Goal: Task Accomplishment & Management: Use online tool/utility

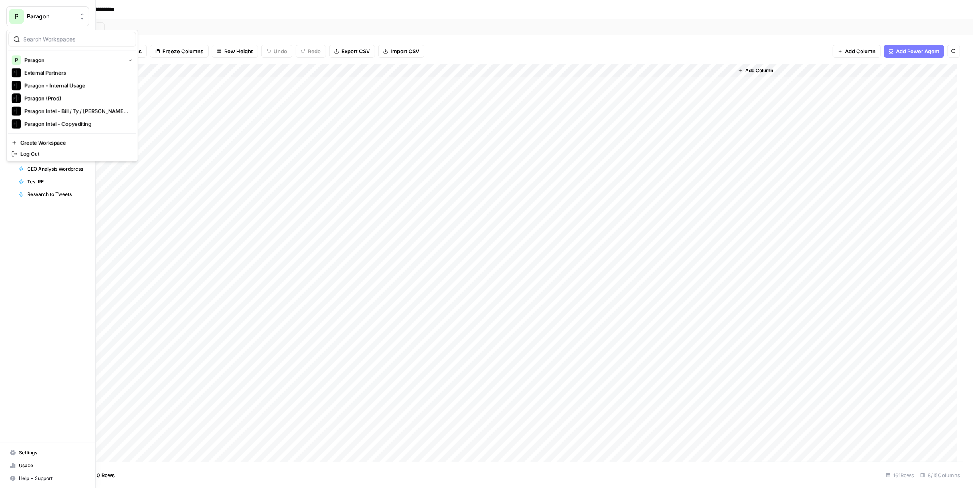
click at [16, 12] on span "P" at bounding box center [16, 17] width 4 height 10
click at [62, 98] on span "Paragon (Prod)" at bounding box center [76, 98] width 105 height 8
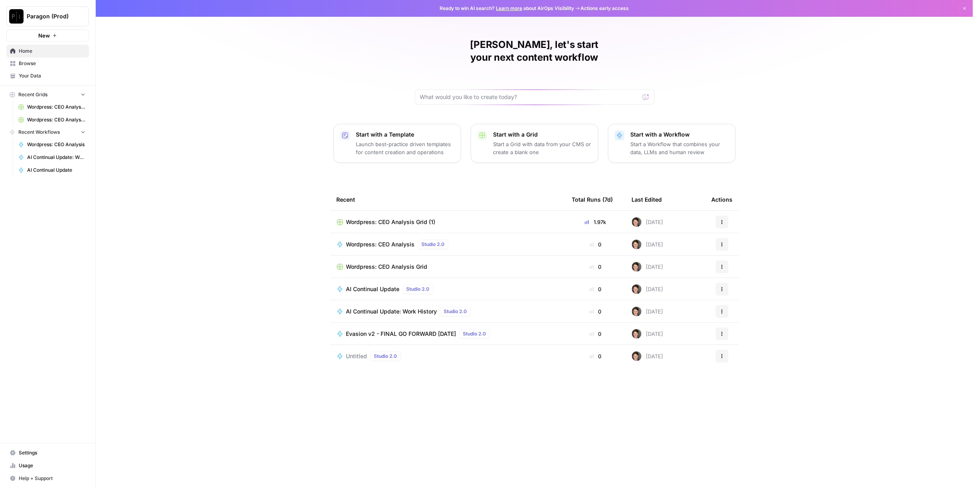
click at [383, 218] on span "Wordpress: CEO Analysis Grid (1)" at bounding box center [390, 222] width 89 height 8
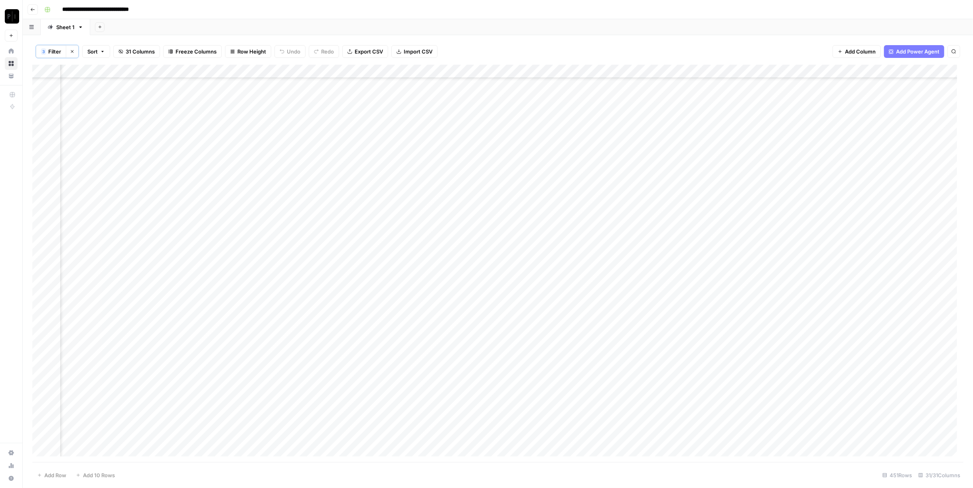
scroll to position [5740, 784]
click at [53, 52] on span "Filter" at bounding box center [54, 51] width 13 height 8
click at [272, 112] on input "e" at bounding box center [320, 111] width 97 height 8
type input "Wordpress: CEO Analysis"
type input "symbol"
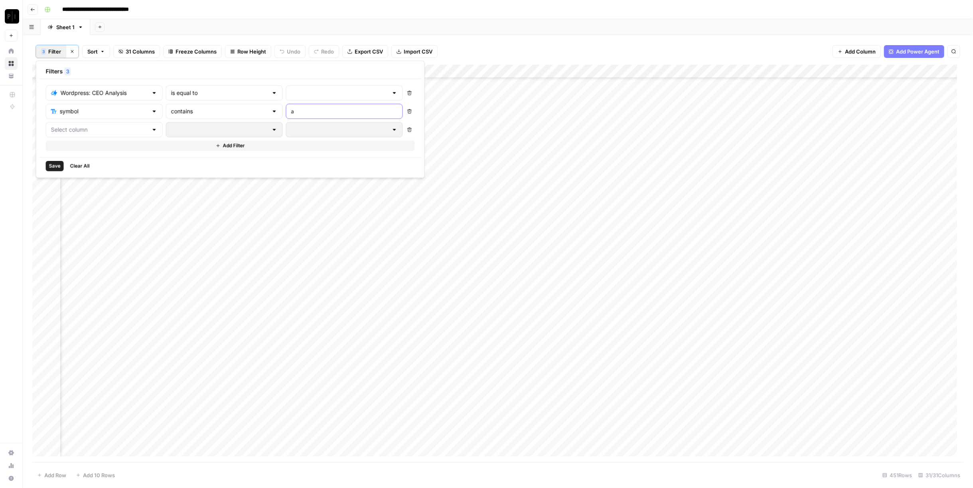
type input "a"
click at [291, 93] on input "text" at bounding box center [339, 93] width 97 height 8
click at [296, 157] on span "cancelled" at bounding box center [307, 157] width 86 height 8
click at [53, 164] on span "Save" at bounding box center [55, 165] width 12 height 7
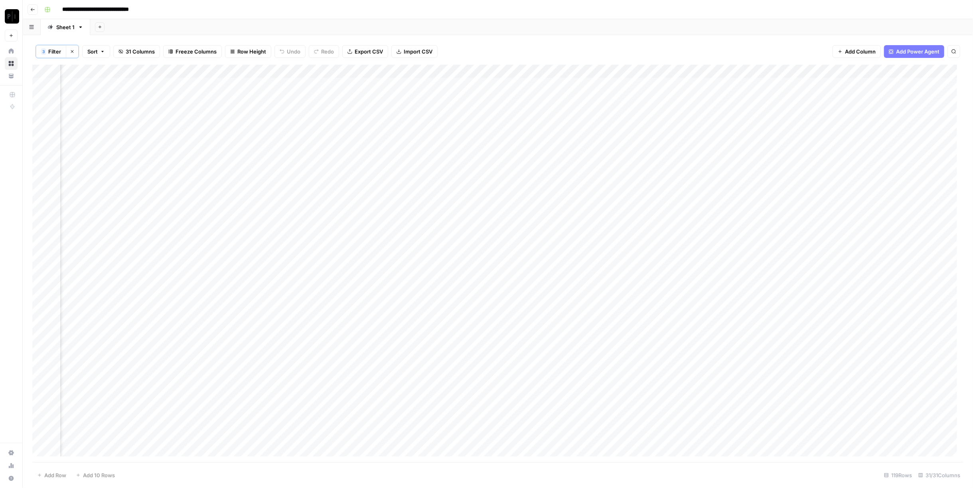
click at [406, 70] on div "Add Column" at bounding box center [497, 264] width 931 height 398
click at [429, 90] on span "All Rows" at bounding box center [432, 89] width 50 height 8
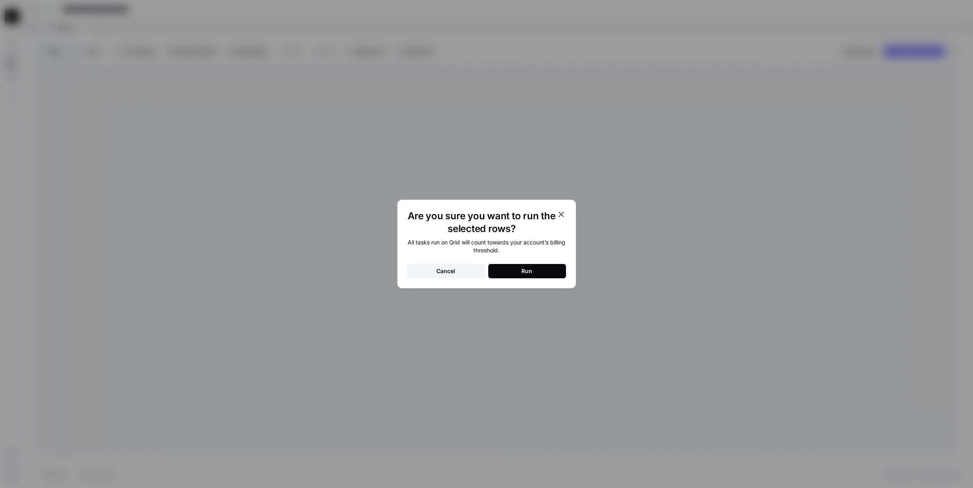
click at [531, 274] on div "Run" at bounding box center [527, 271] width 11 height 8
